Goal: Check status

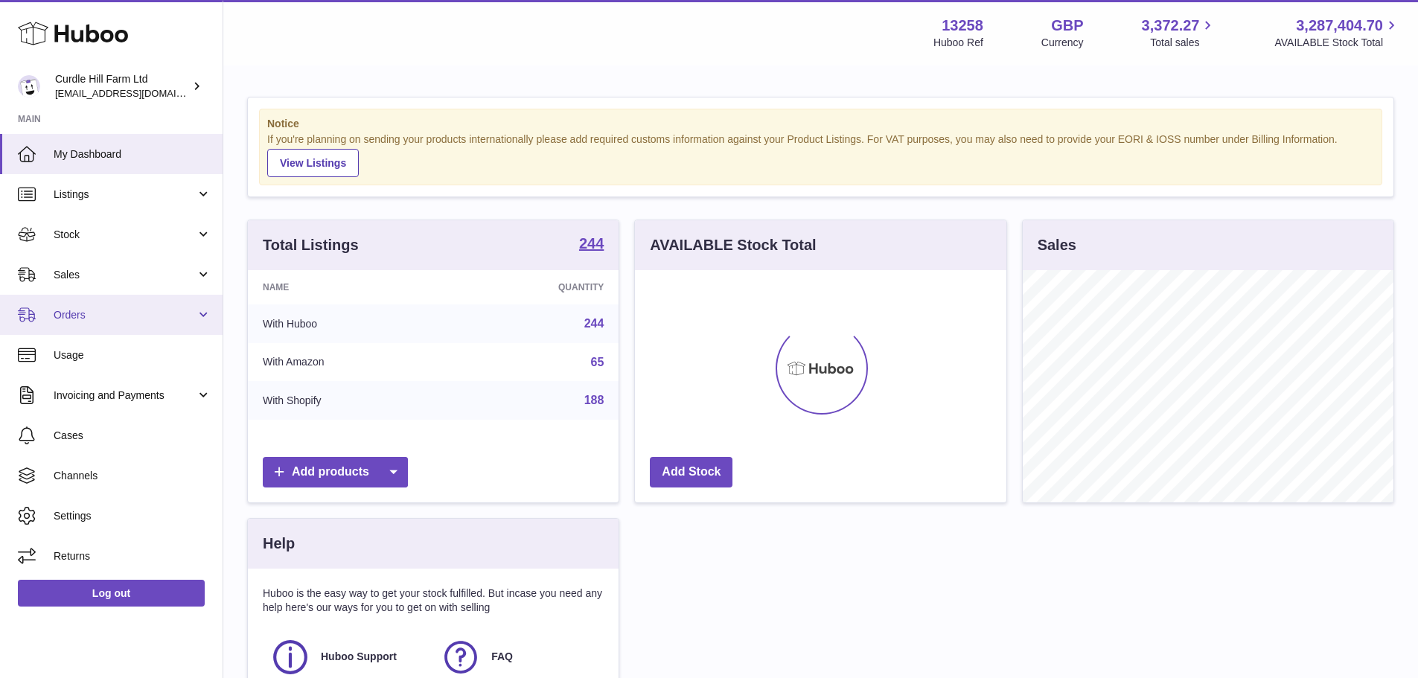
scroll to position [232, 371]
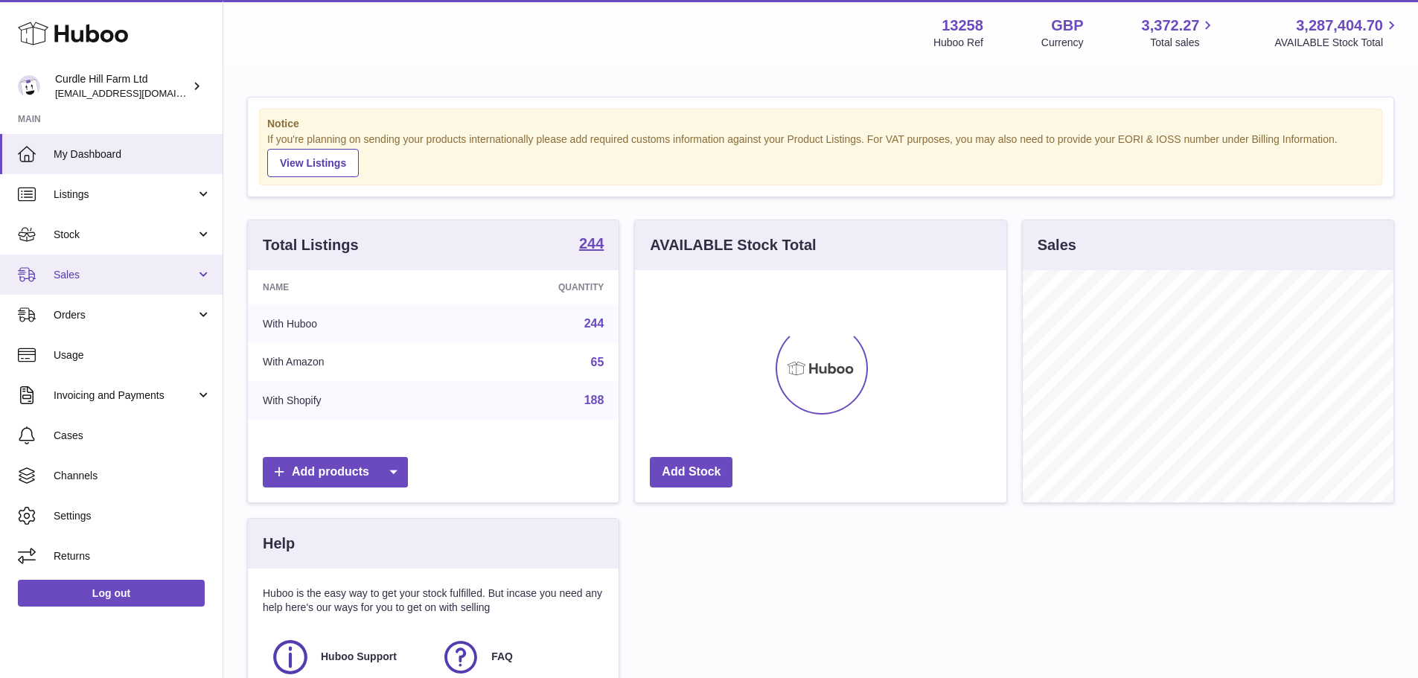
click at [72, 278] on span "Sales" at bounding box center [125, 275] width 142 height 14
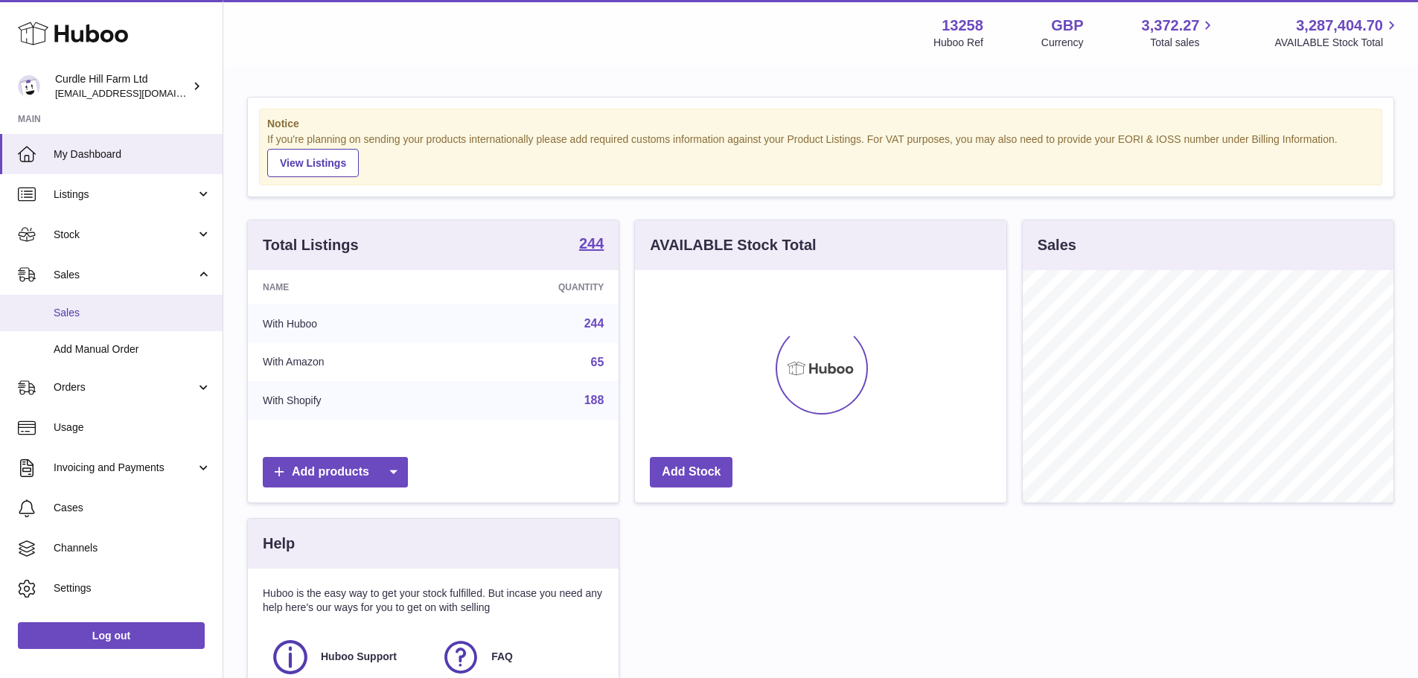
click at [74, 317] on span "Sales" at bounding box center [133, 313] width 158 height 14
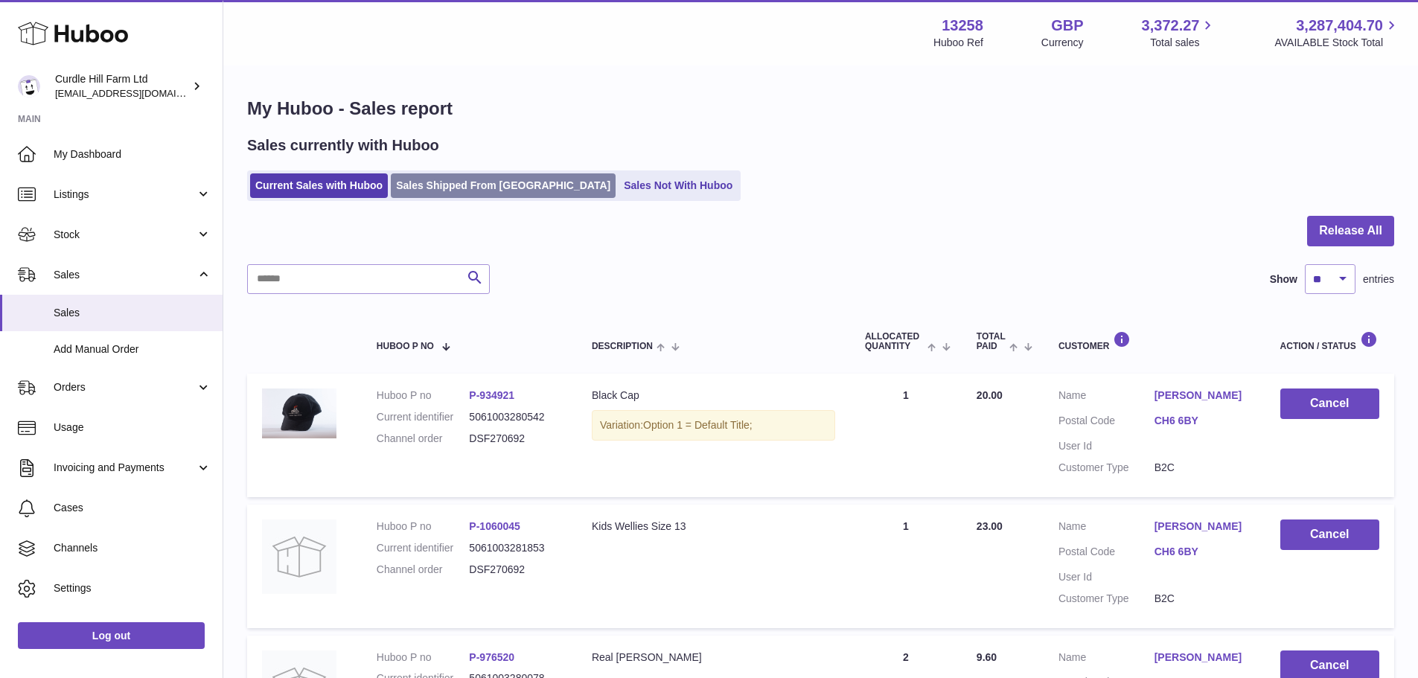
click at [426, 181] on link "Sales Shipped From [GEOGRAPHIC_DATA]" at bounding box center [503, 185] width 225 height 25
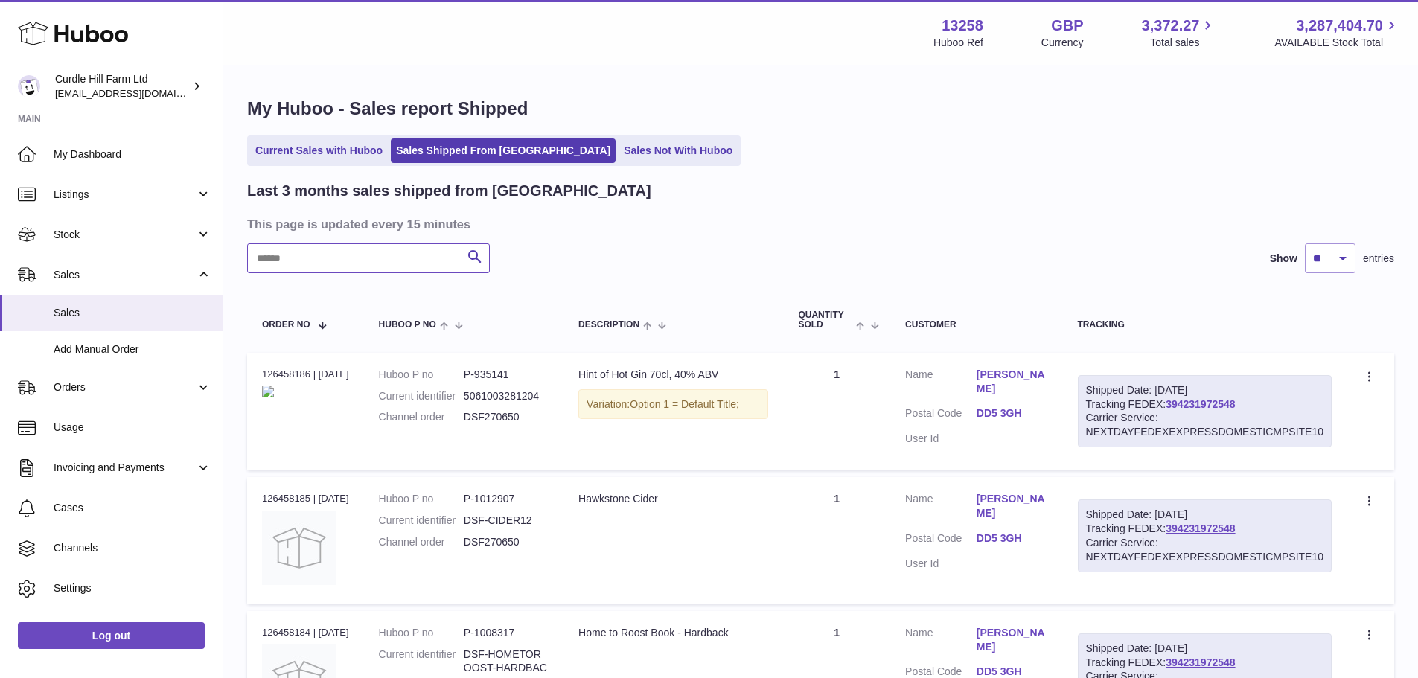
click at [314, 255] on input "text" at bounding box center [368, 258] width 243 height 30
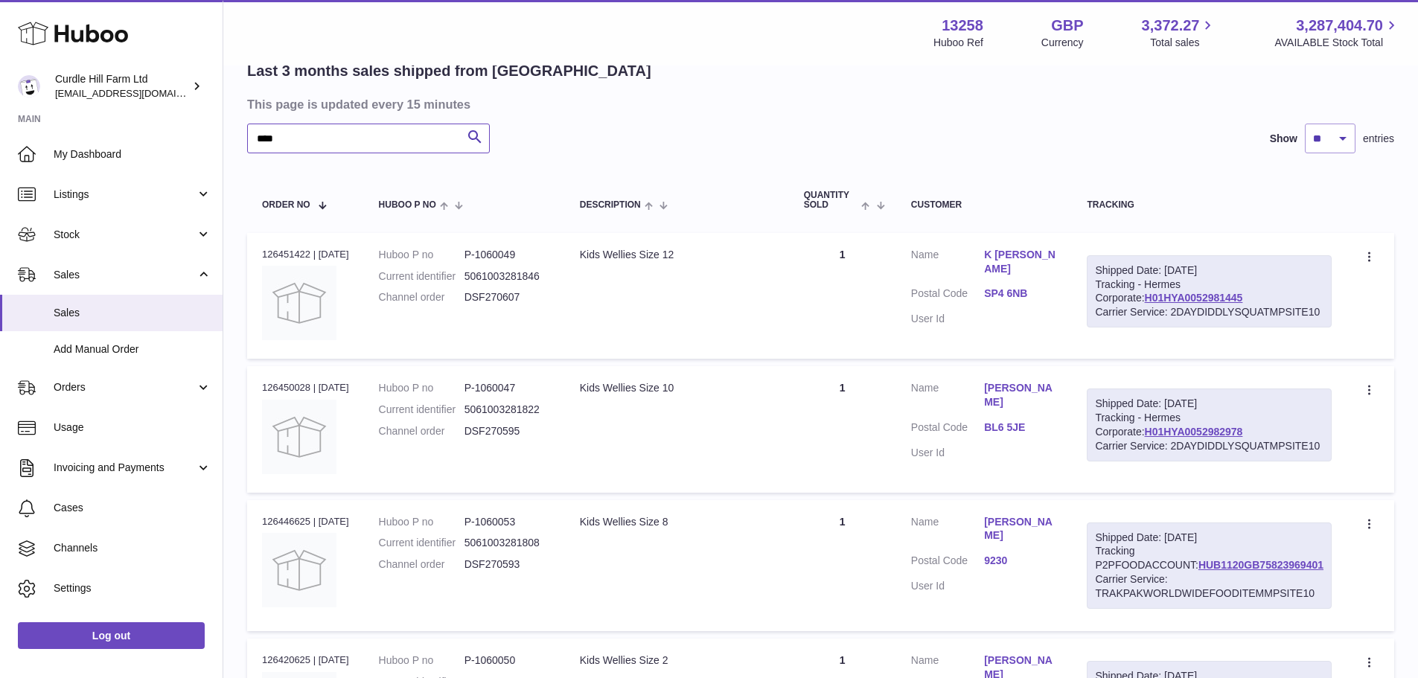
scroll to position [149, 0]
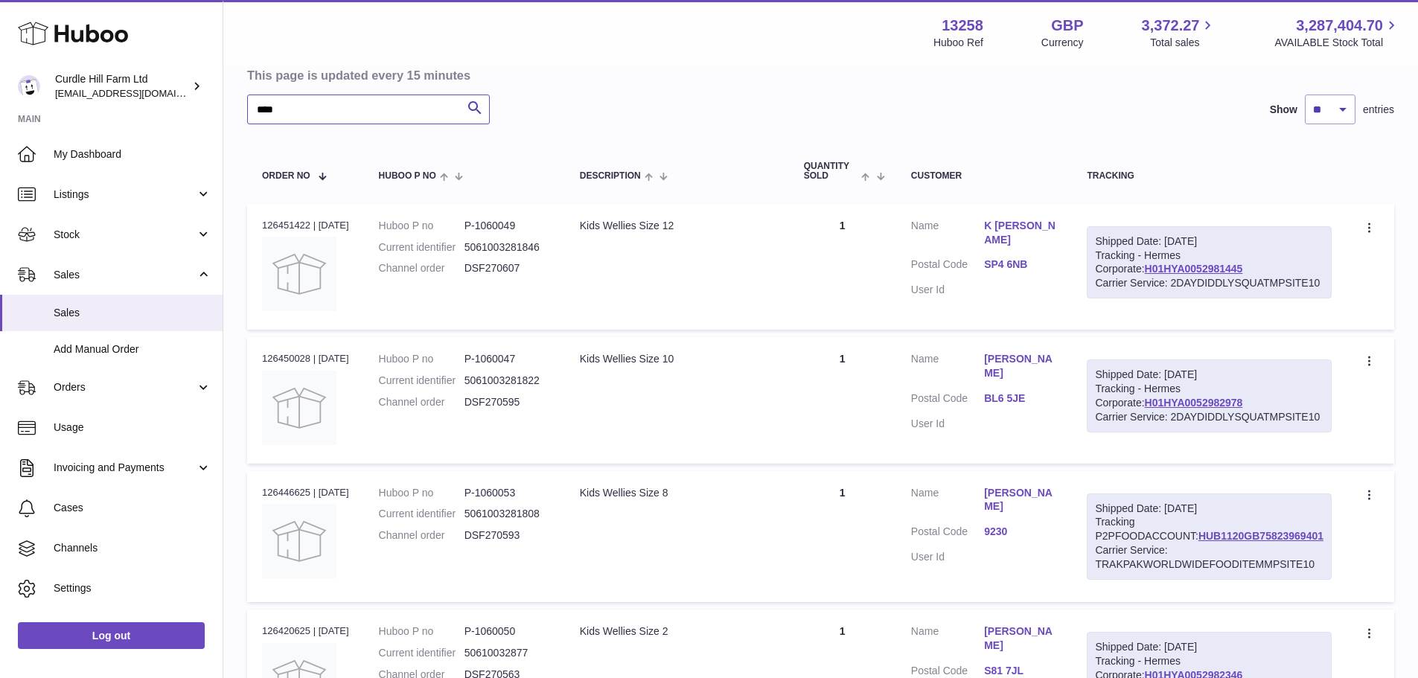
type input "****"
click at [694, 271] on td "Description Kids Wellies Size 12" at bounding box center [677, 267] width 224 height 126
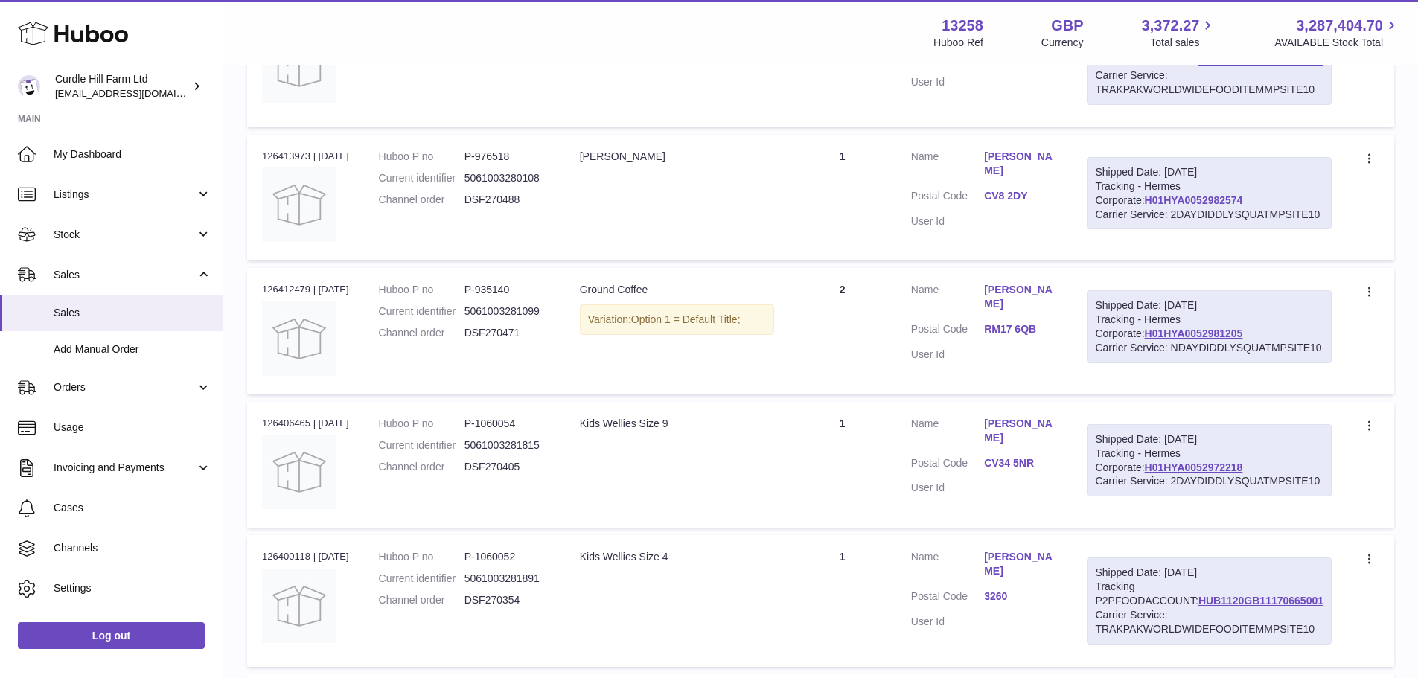
scroll to position [846, 0]
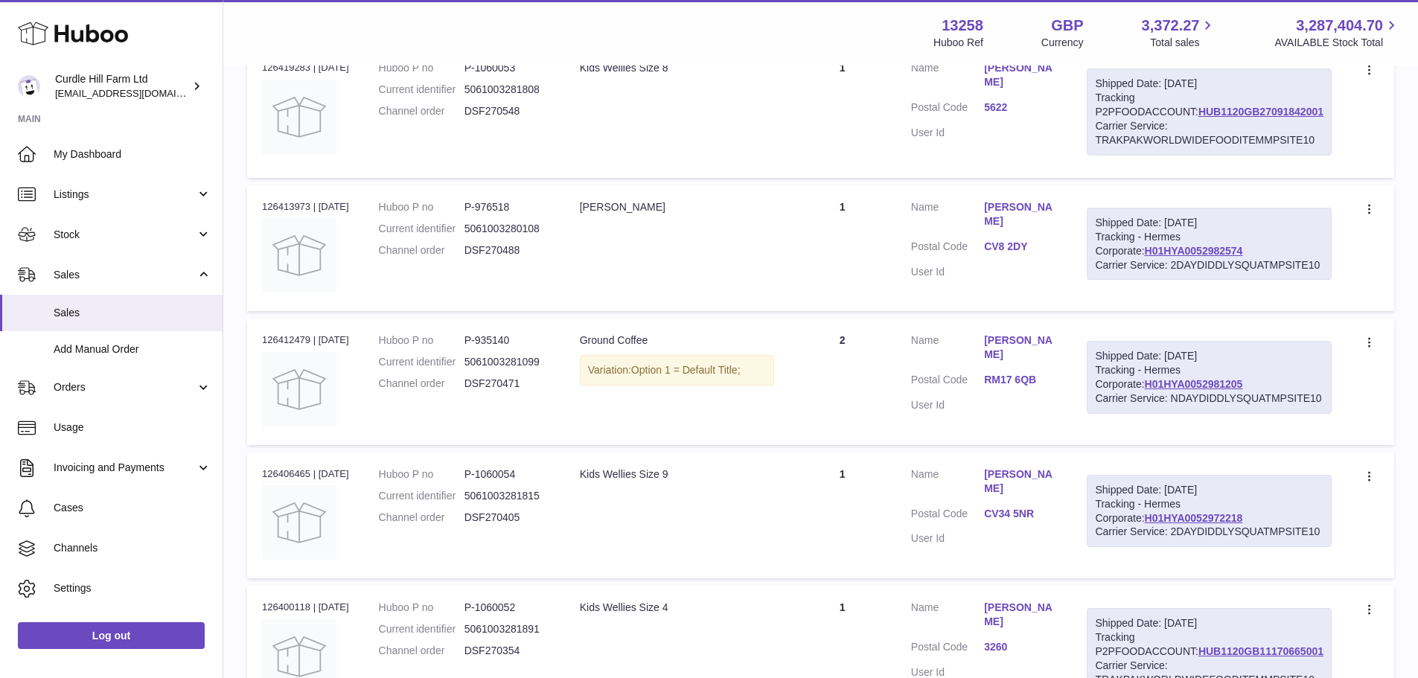
click at [789, 388] on td "Description Ground Coffee Variation: Option 1 = Default Title;" at bounding box center [677, 382] width 224 height 126
click at [789, 240] on td "Description Ginger Marmalade" at bounding box center [677, 248] width 224 height 126
click at [789, 371] on td "Description Ground Coffee Variation: Option 1 = Default Title;" at bounding box center [677, 382] width 224 height 126
click at [789, 255] on td "Description Ginger Marmalade" at bounding box center [677, 248] width 224 height 126
click at [774, 348] on div "Ground Coffee" at bounding box center [677, 340] width 194 height 14
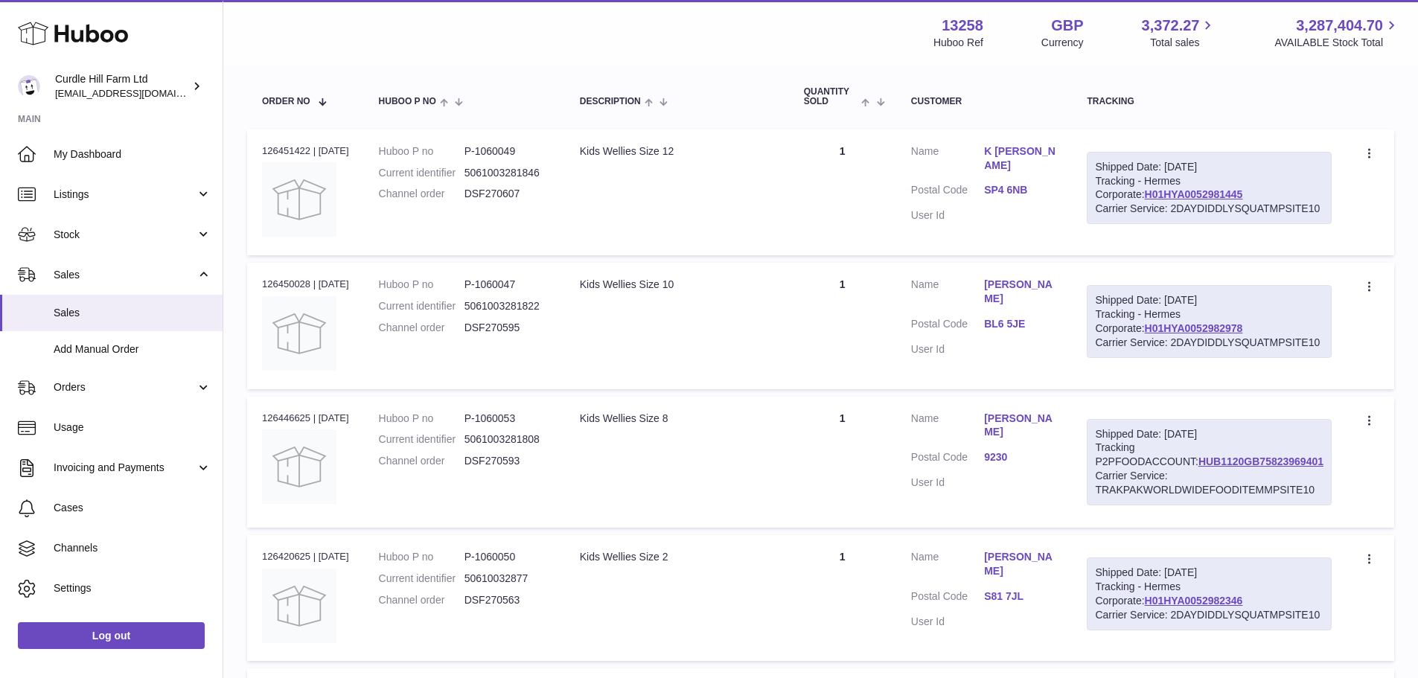
scroll to position [250, 0]
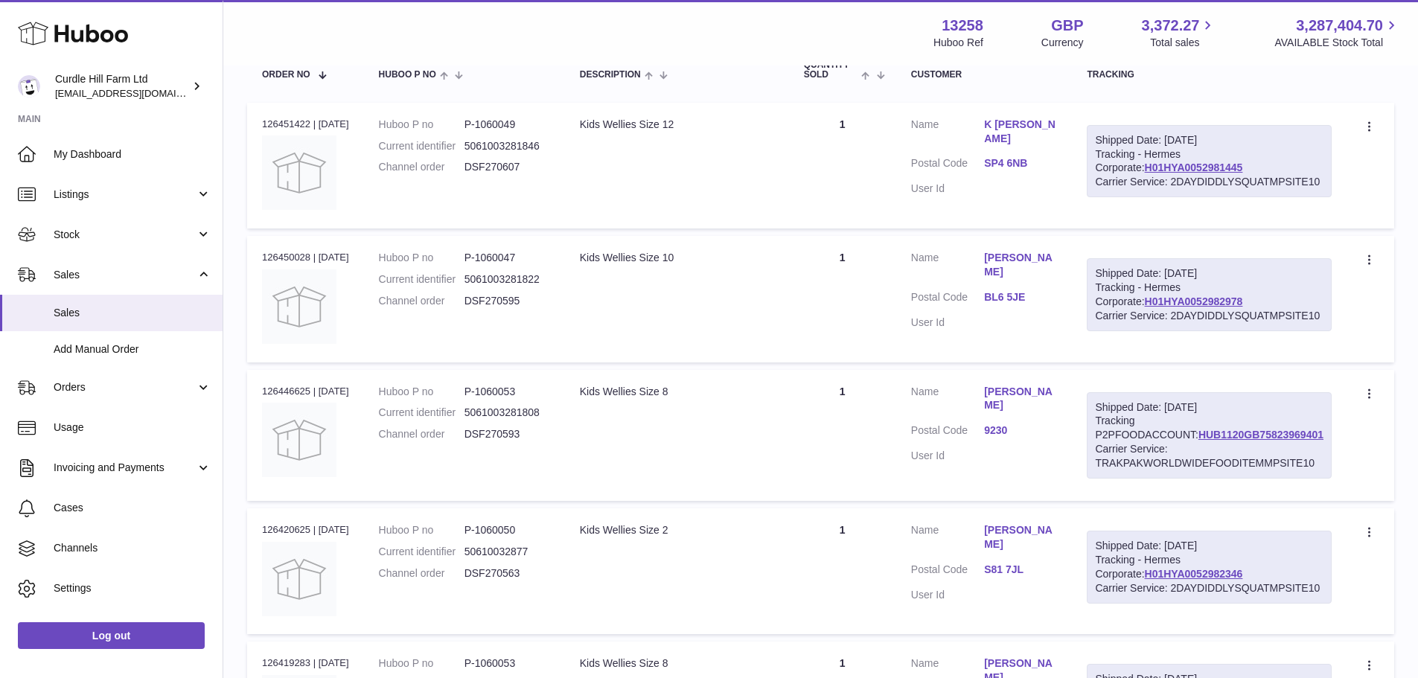
click at [780, 196] on td "Description Kids Wellies Size 12" at bounding box center [677, 166] width 224 height 126
click at [761, 298] on td "Description Kids Wellies Size 10" at bounding box center [677, 299] width 224 height 126
click at [741, 426] on td "Description Kids Wellies Size 8" at bounding box center [677, 435] width 224 height 131
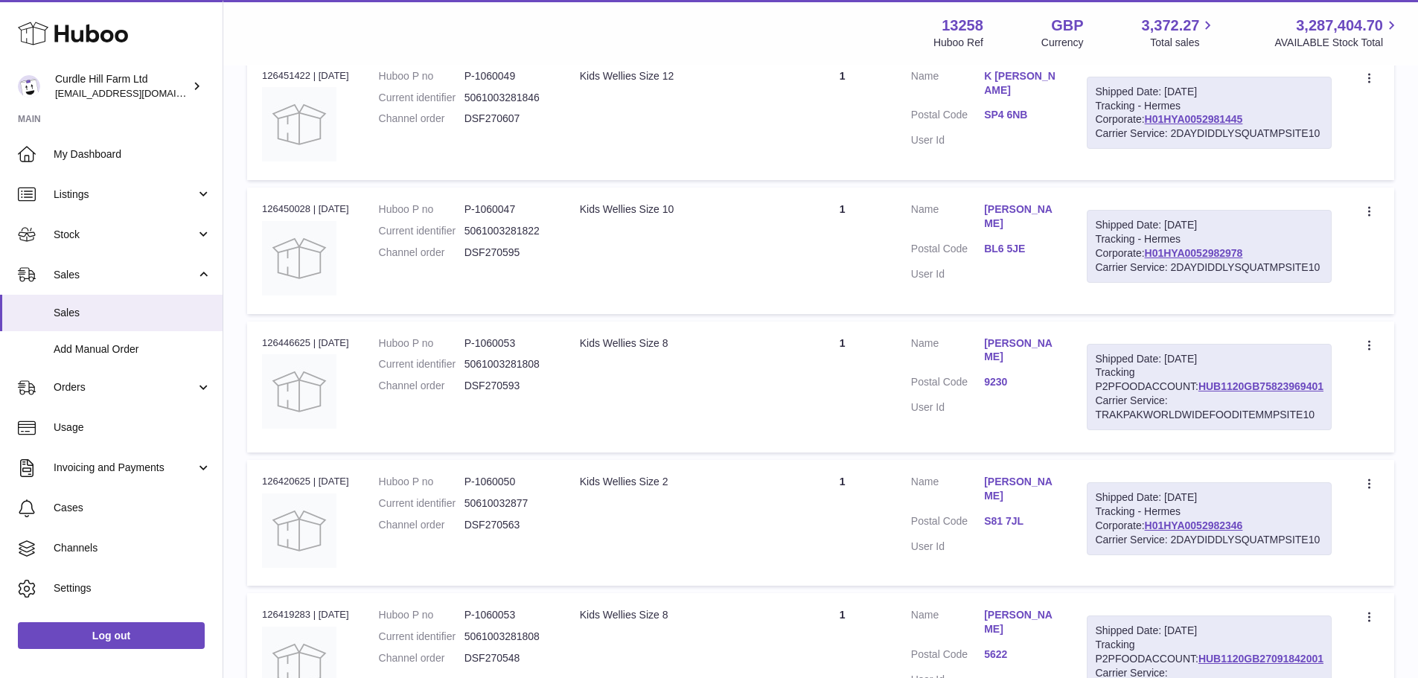
scroll to position [325, 0]
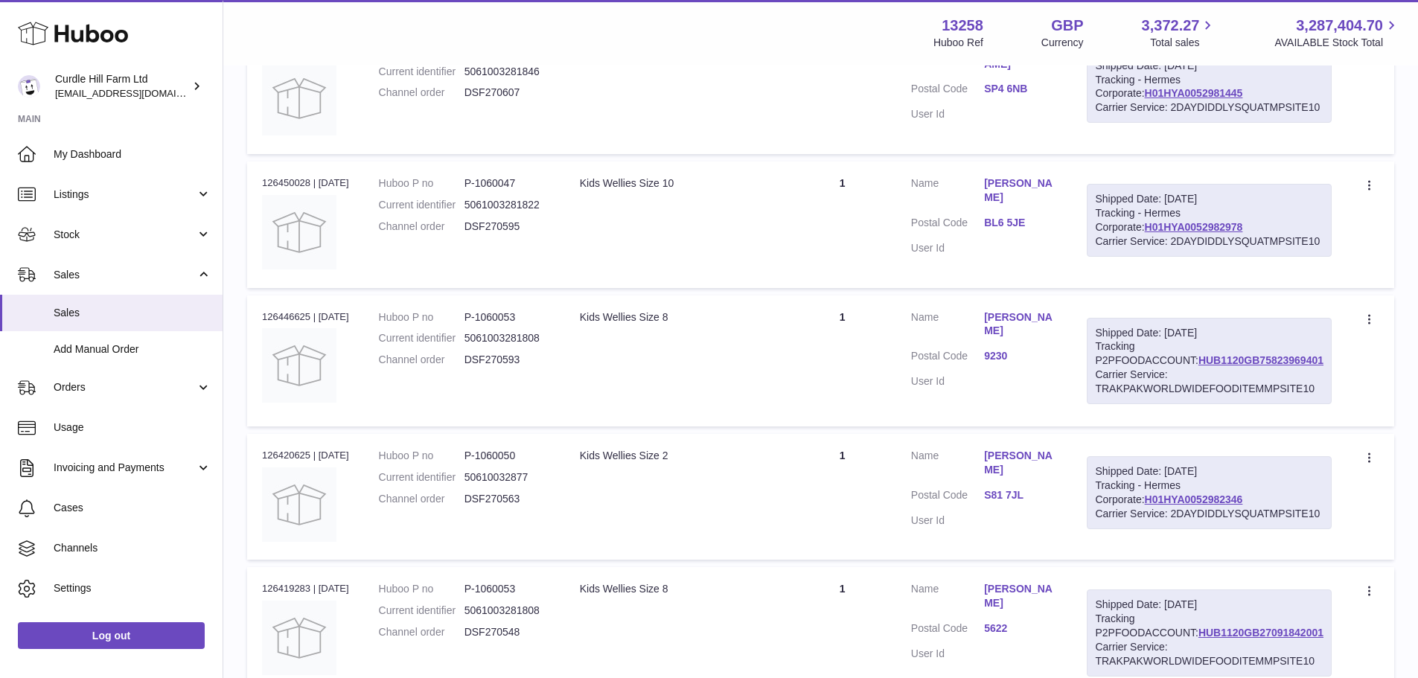
click at [749, 488] on td "Description Kids Wellies Size 2" at bounding box center [677, 497] width 224 height 126
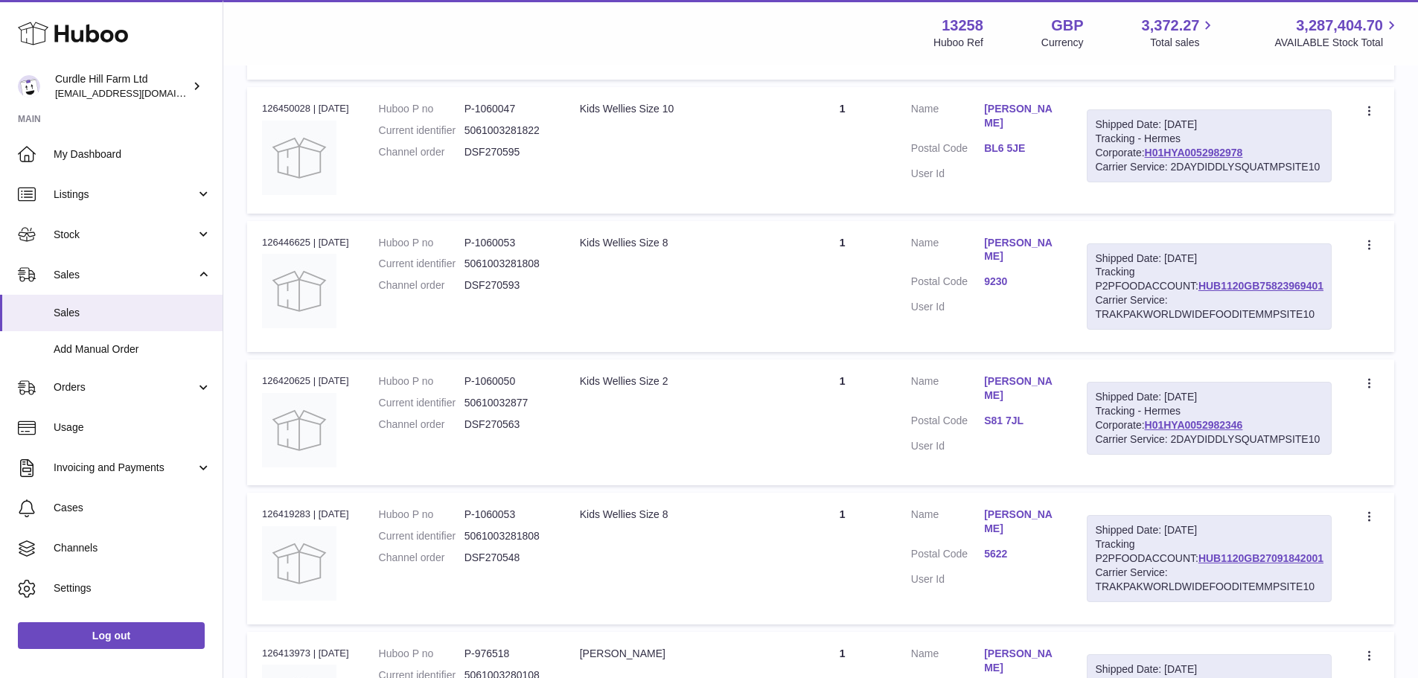
click at [760, 551] on td "Description Kids Wellies Size 8" at bounding box center [677, 558] width 224 height 131
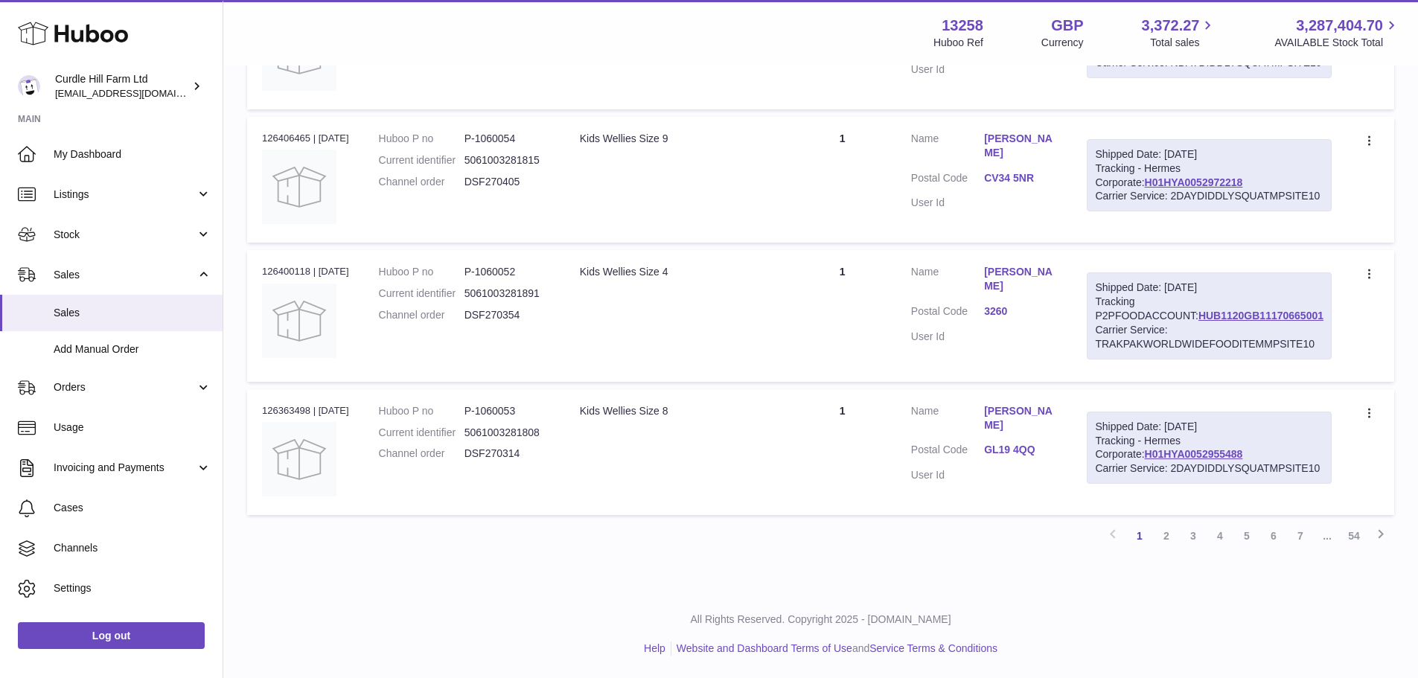
scroll to position [1218, 0]
